Goal: Task Accomplishment & Management: Manage account settings

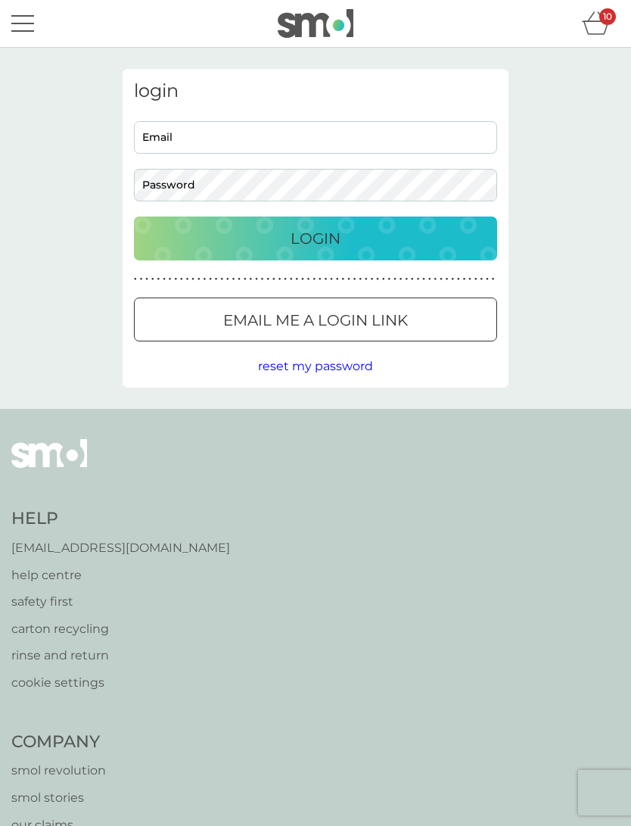
click at [335, 139] on input "Email" at bounding box center [315, 137] width 363 height 33
type input "devisree+1re@smolproducts.com"
click at [392, 242] on div "Login" at bounding box center [315, 238] width 333 height 24
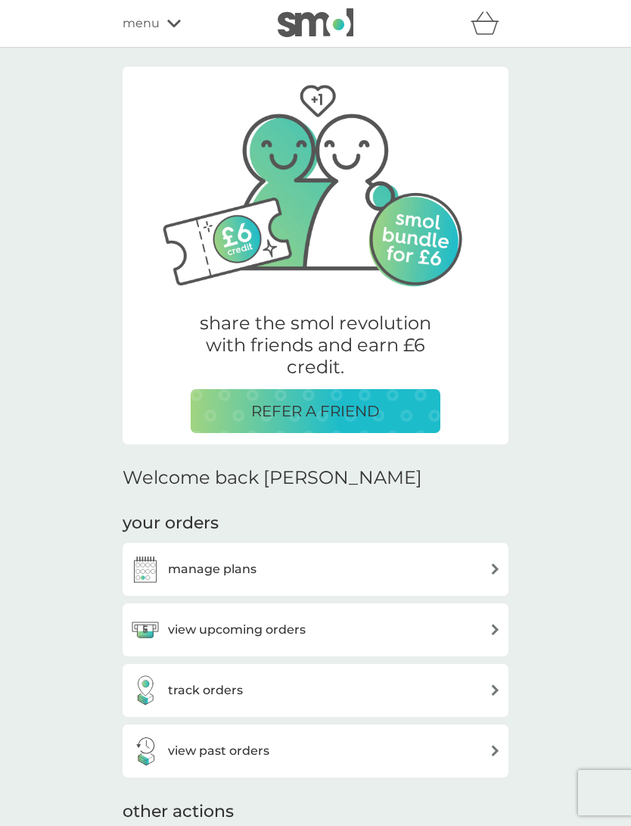
click at [138, 19] on span "menu" at bounding box center [141, 24] width 37 height 20
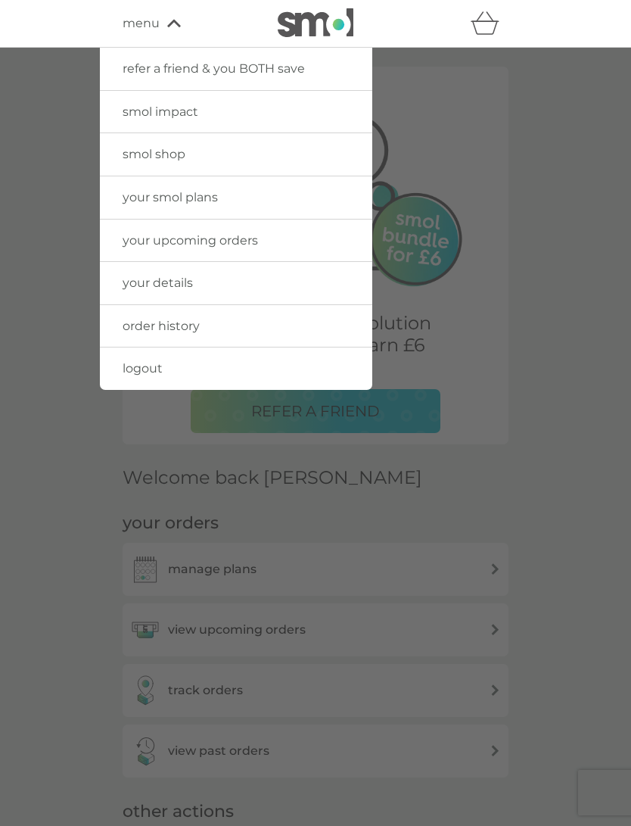
click at [156, 201] on span "your smol plans" at bounding box center [170, 197] width 95 height 14
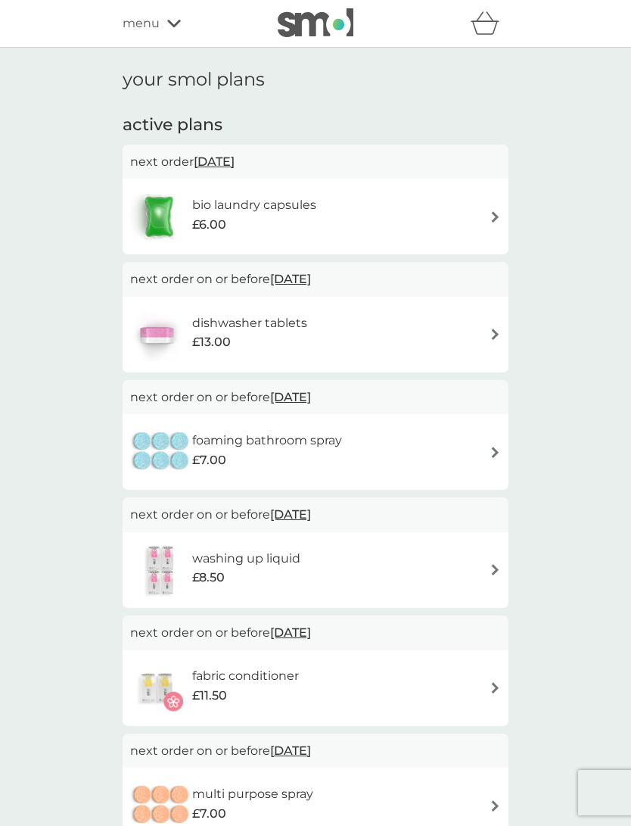
click at [207, 466] on span "£7.00" at bounding box center [209, 460] width 34 height 20
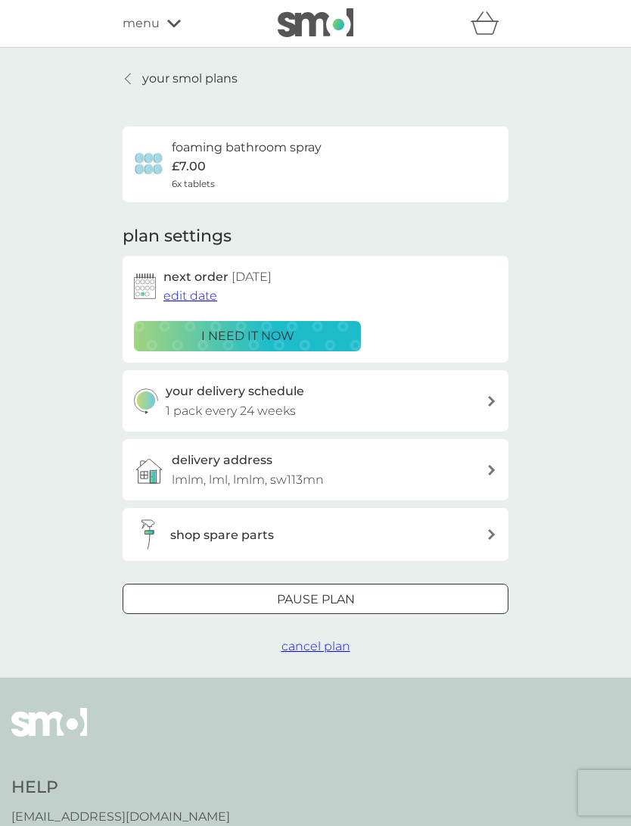
click at [299, 594] on div at bounding box center [297, 598] width 9 height 9
